Goal: Task Accomplishment & Management: Use online tool/utility

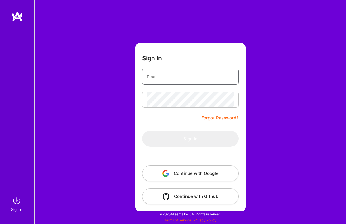
click at [170, 83] on input "email" at bounding box center [190, 76] width 87 height 15
type input "[EMAIL_ADDRESS][DOMAIN_NAME]"
click at [190, 171] on button "Continue with Google" at bounding box center [190, 173] width 96 height 16
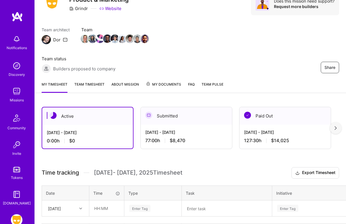
scroll to position [71, 0]
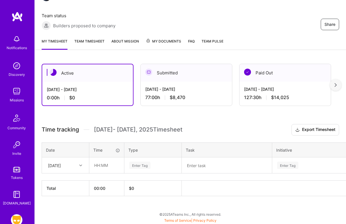
click at [79, 164] on div at bounding box center [81, 164] width 9 height 7
click at [97, 165] on input "text" at bounding box center [106, 164] width 34 height 15
type input "09:00"
drag, startPoint x: 140, startPoint y: 157, endPoint x: 140, endPoint y: 161, distance: 4.6
click at [140, 158] on td "Enter Tag" at bounding box center [152, 165] width 57 height 16
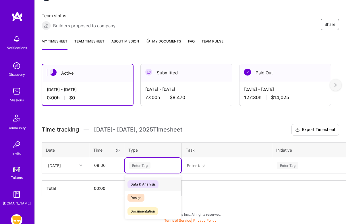
click at [140, 161] on div "Enter Tag" at bounding box center [139, 165] width 21 height 9
type input "mark"
click at [134, 185] on span "Marketing" at bounding box center [138, 184] width 22 height 8
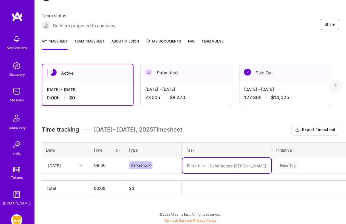
click at [189, 166] on textarea at bounding box center [226, 165] width 89 height 15
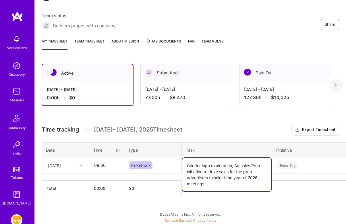
type textarea "Grinder logo exploration, Ad sales Prep initiative to drive sales for the prep …"
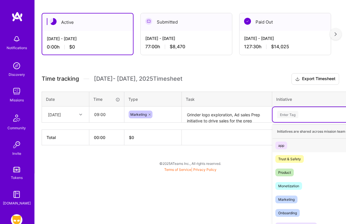
click at [299, 122] on div "option app focused, 1 of 7. 7 results available. Use Up and Down to choose opti…" at bounding box center [324, 114] width 105 height 15
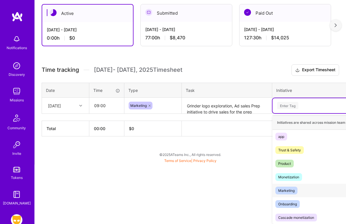
click at [286, 186] on span "Marketing" at bounding box center [286, 190] width 22 height 8
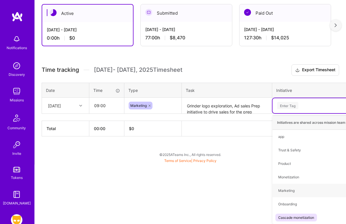
scroll to position [71, 0]
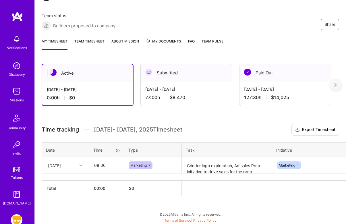
click at [275, 117] on div "Active [DATE] - [DATE] 0:00 h $0 Submitted [DATE] - [DATE] 77:00 h $8,470 Paid …" at bounding box center [190, 140] width 311 height 167
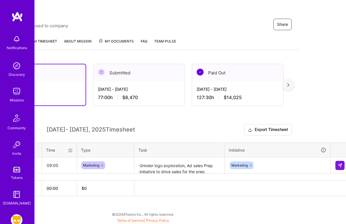
scroll to position [71, 51]
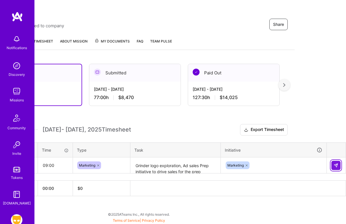
click at [335, 163] on img at bounding box center [335, 165] width 5 height 5
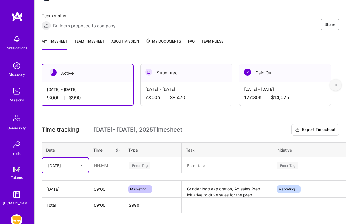
scroll to position [76, 0]
